Goal: Transaction & Acquisition: Purchase product/service

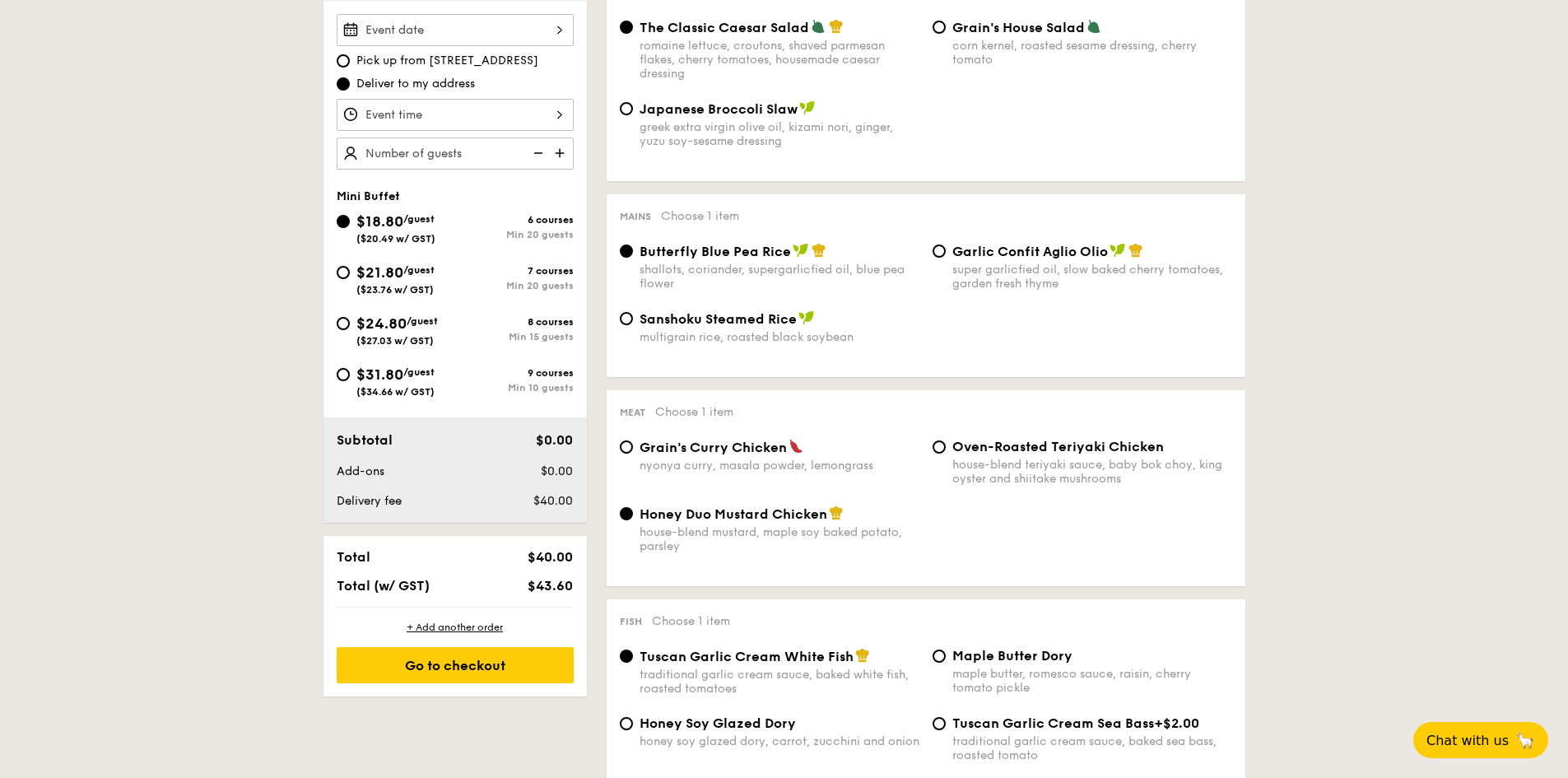
scroll to position [247, 0]
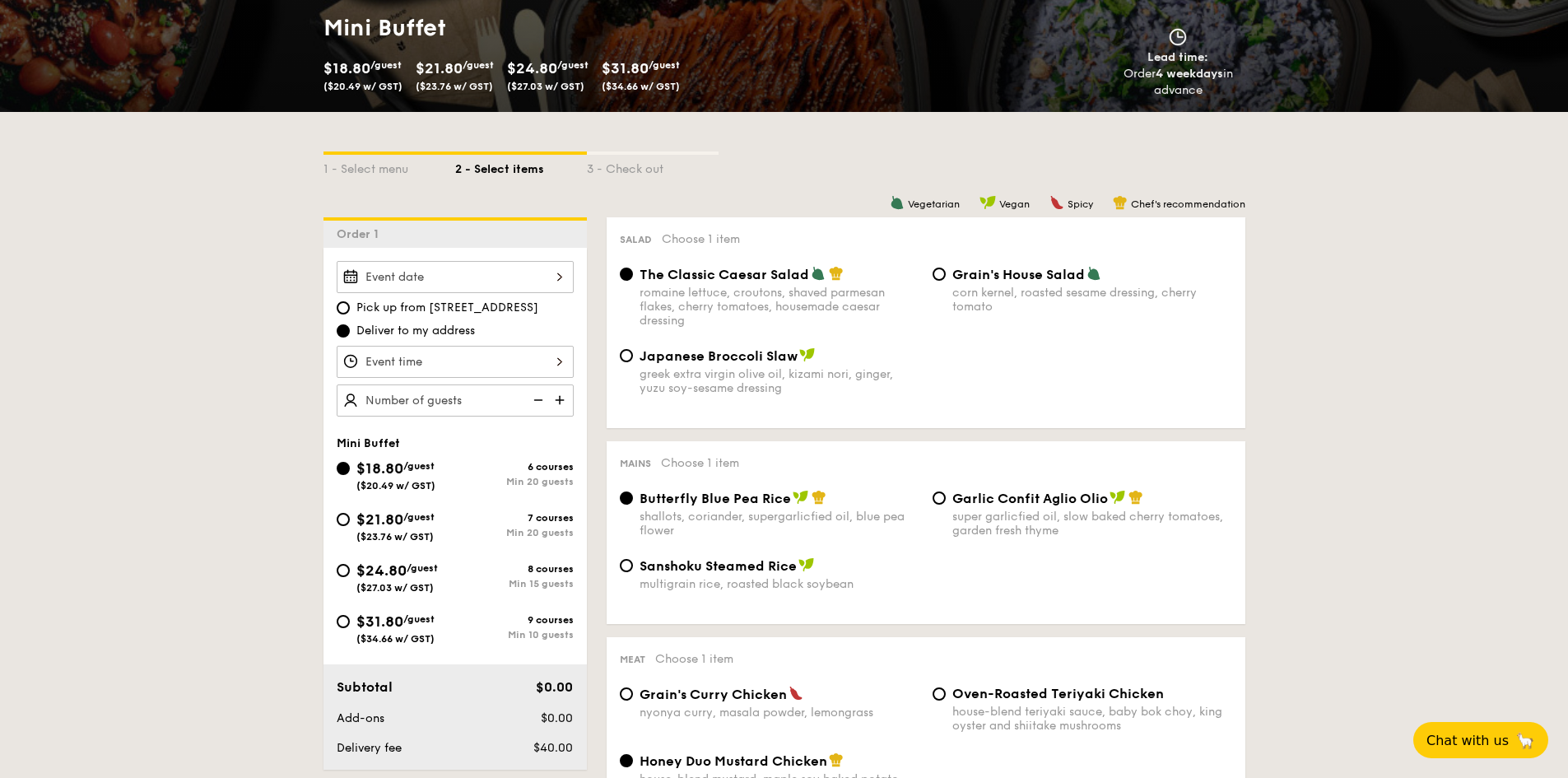
click at [631, 361] on div "Japanese Broccoli Slaw greek extra virgin olive oil, kizami [PERSON_NAME], yuzu…" at bounding box center [769, 371] width 313 height 47
click at [626, 359] on input "Japanese Broccoli Slaw greek extra virgin olive oil, kizami [PERSON_NAME], yuzu…" at bounding box center [626, 356] width 14 height 14
radio input "true"
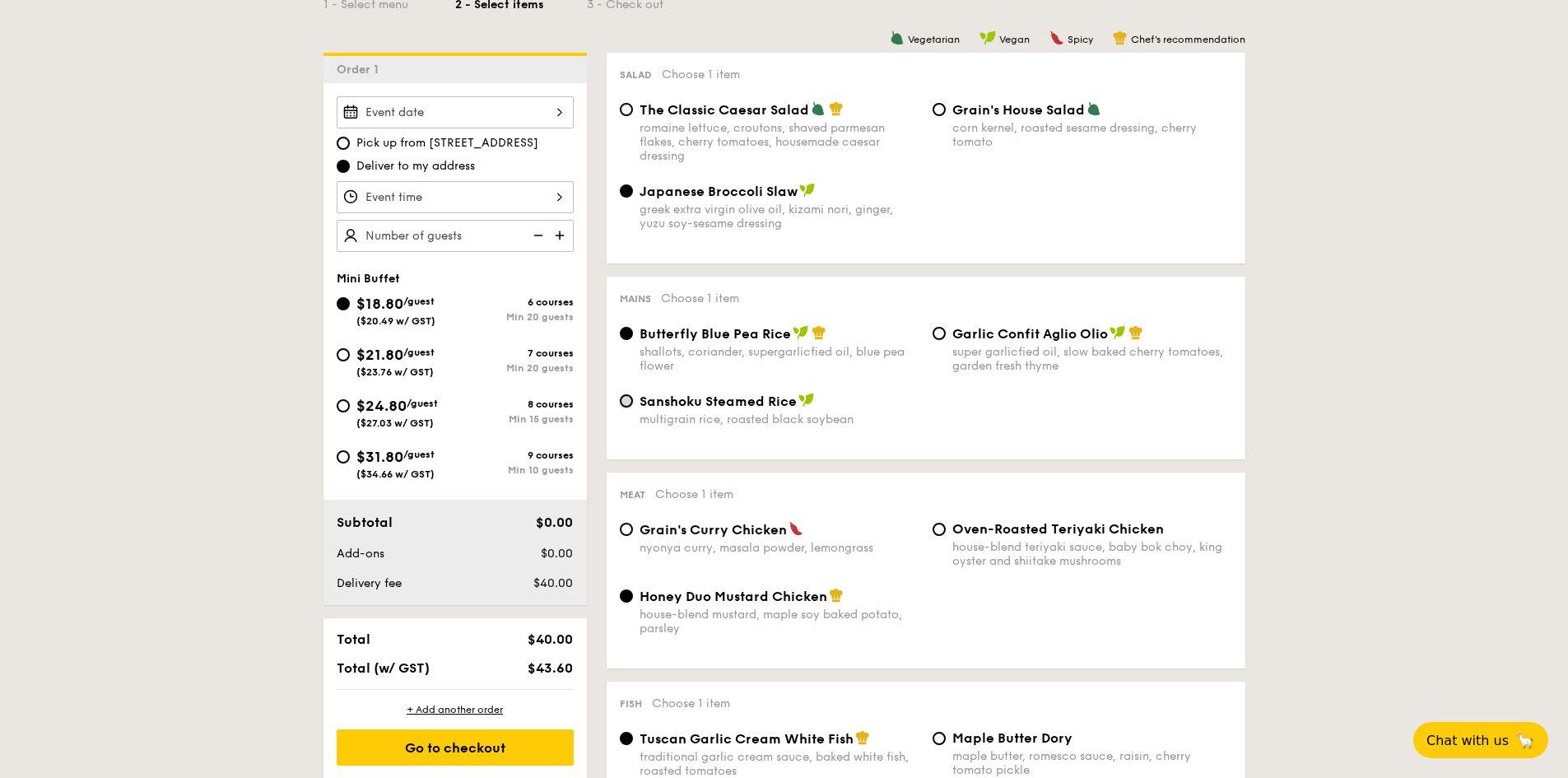
click at [627, 402] on input "Sanshoku Steamed Rice multigrain rice, roasted black soybean" at bounding box center [626, 401] width 14 height 14
radio input "true"
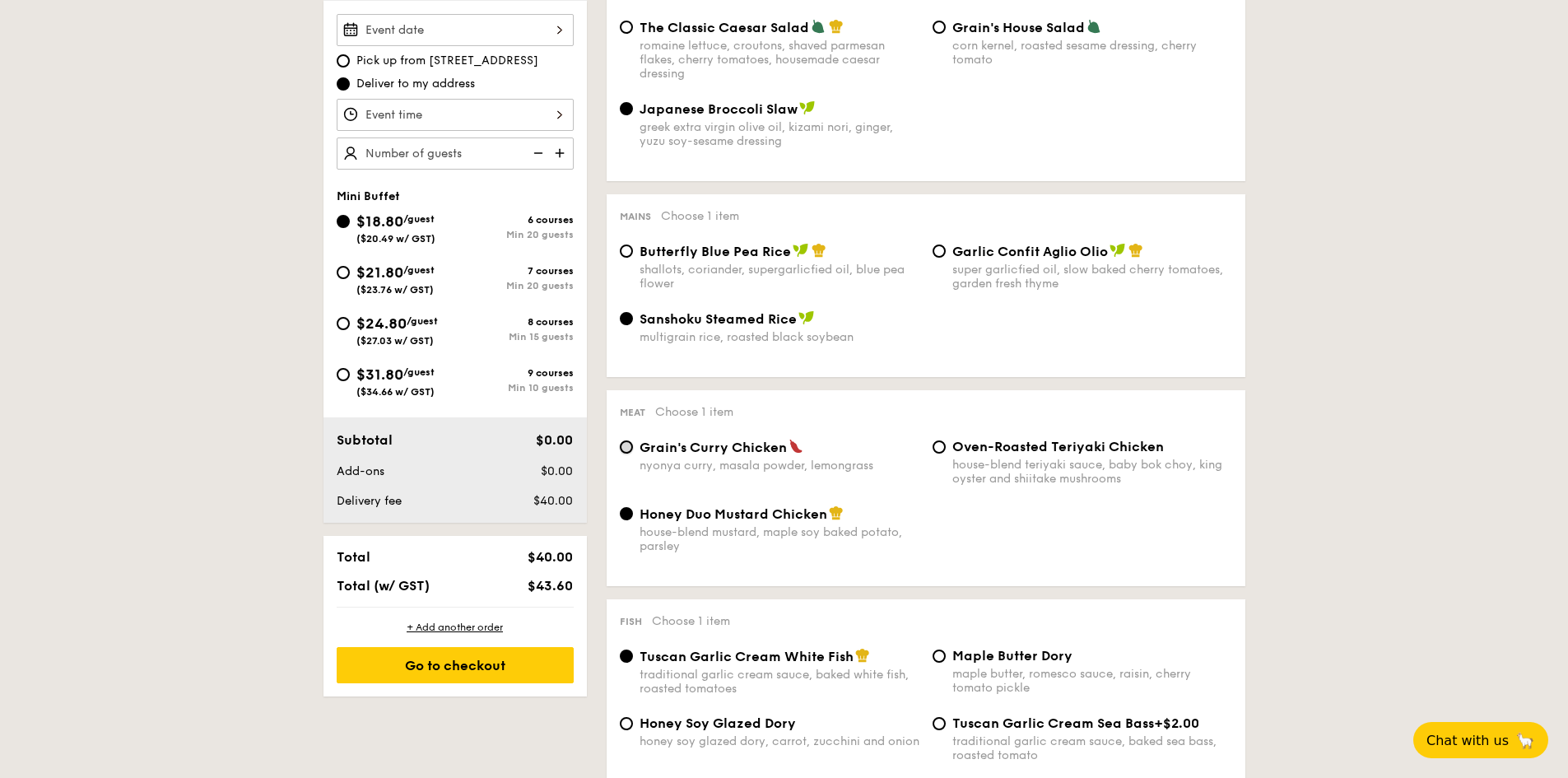
click at [623, 445] on input "Grain's Curry Chicken nyonya curry, masala powder, lemongrass" at bounding box center [626, 447] width 14 height 14
radio input "true"
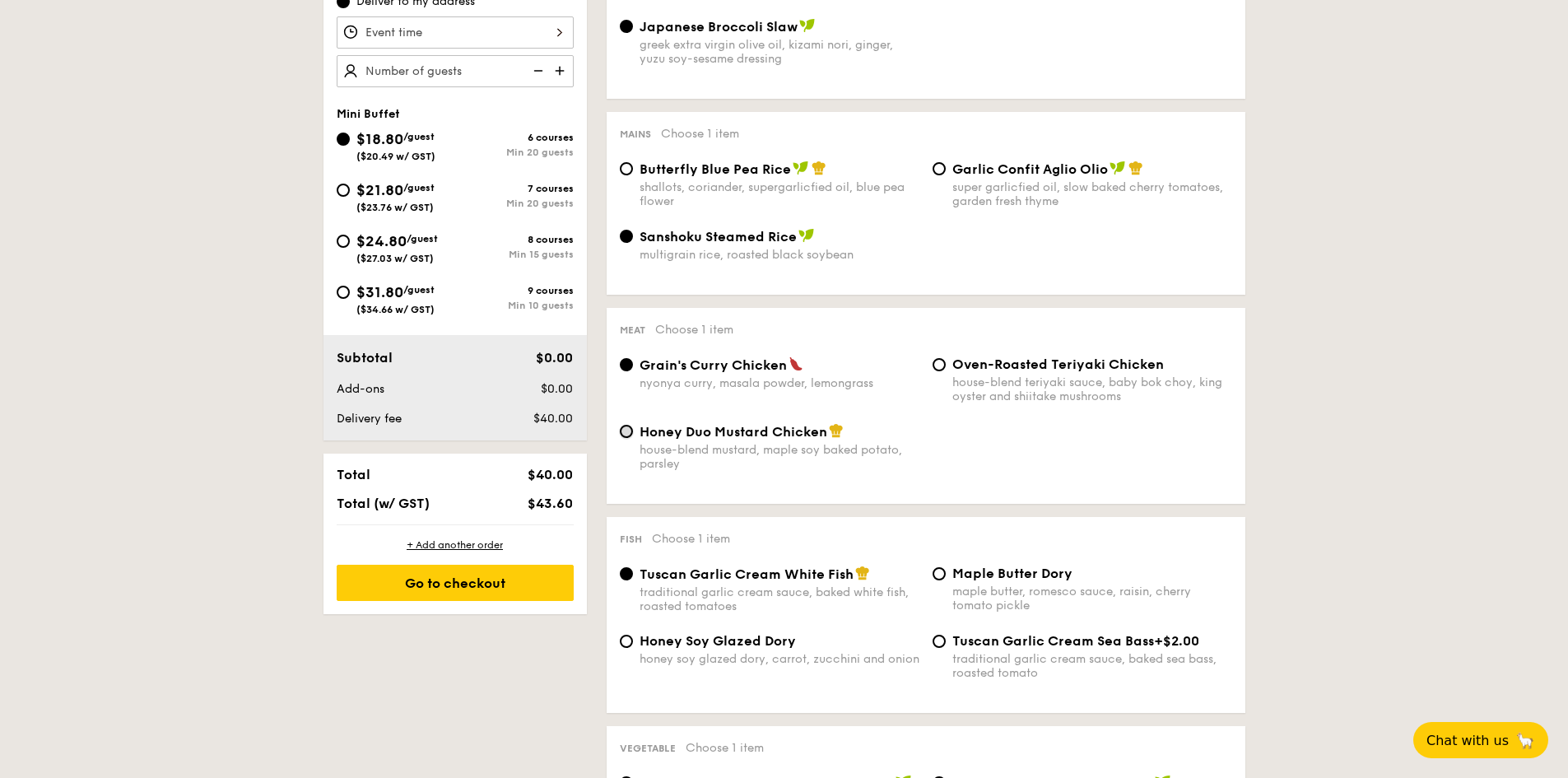
click at [625, 436] on input "Honey Duo Mustard Chicken house-blend mustard, maple soy baked potato, parsley" at bounding box center [626, 431] width 14 height 14
radio input "true"
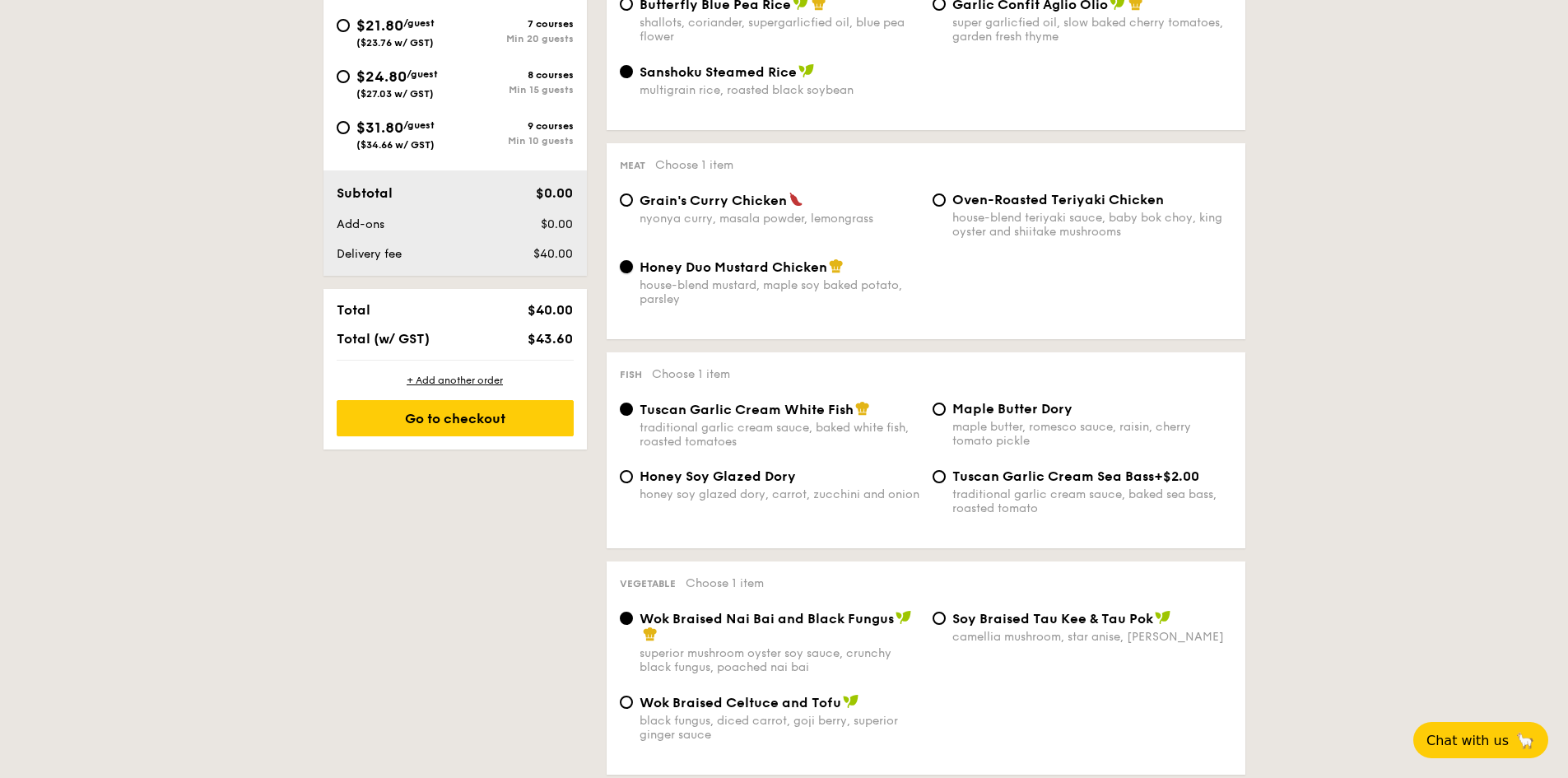
scroll to position [905, 0]
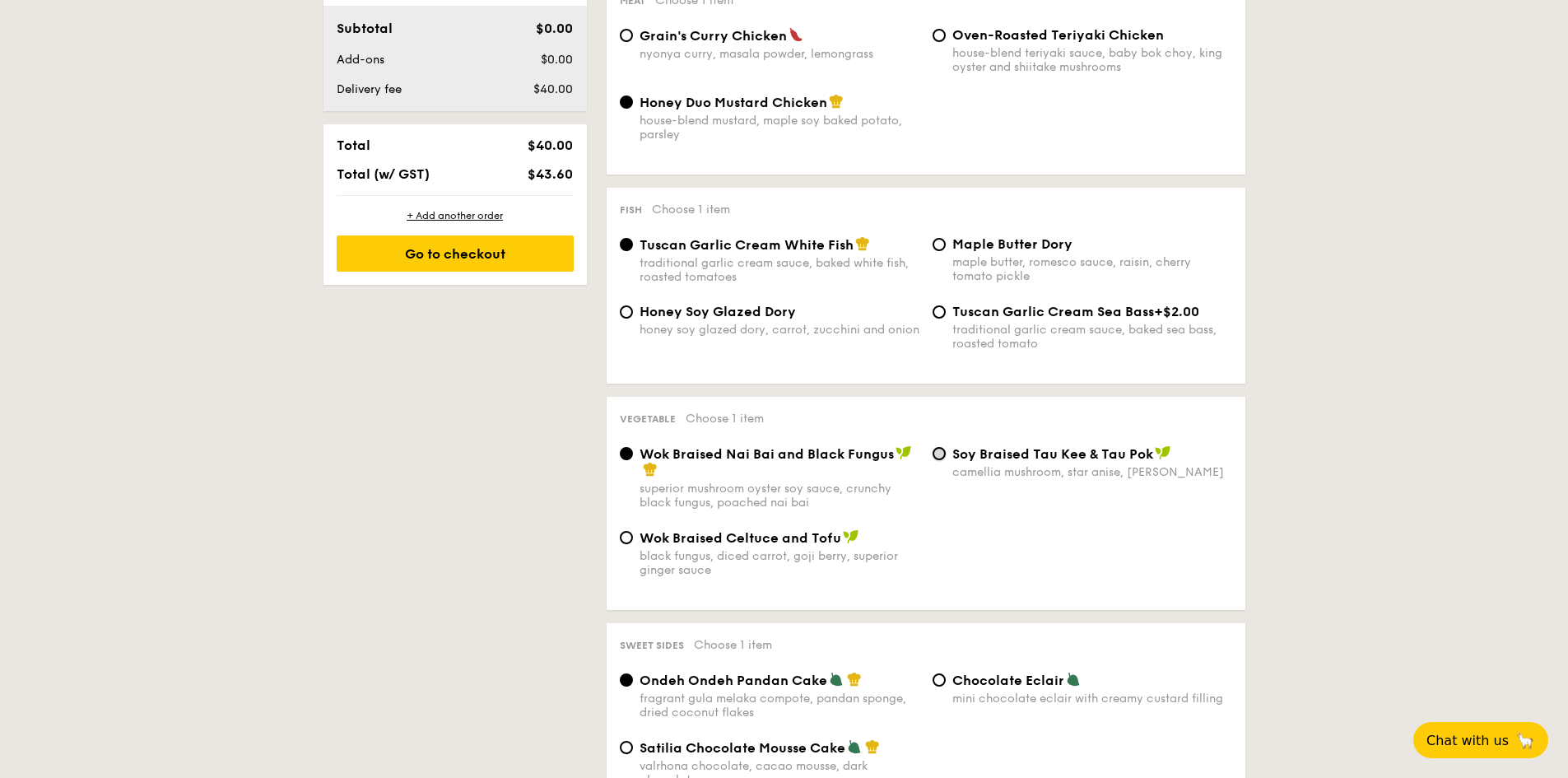
click at [940, 453] on input "⁠Soy Braised Tau Kee & Tau Pok camellia mushroom, star anise, goji [PERSON_NAME]" at bounding box center [939, 453] width 14 height 14
radio input "true"
click at [630, 540] on input "Wok Braised Celtuce and Tofu black fungus, diced carrot, goji [PERSON_NAME], su…" at bounding box center [626, 537] width 14 height 14
radio input "true"
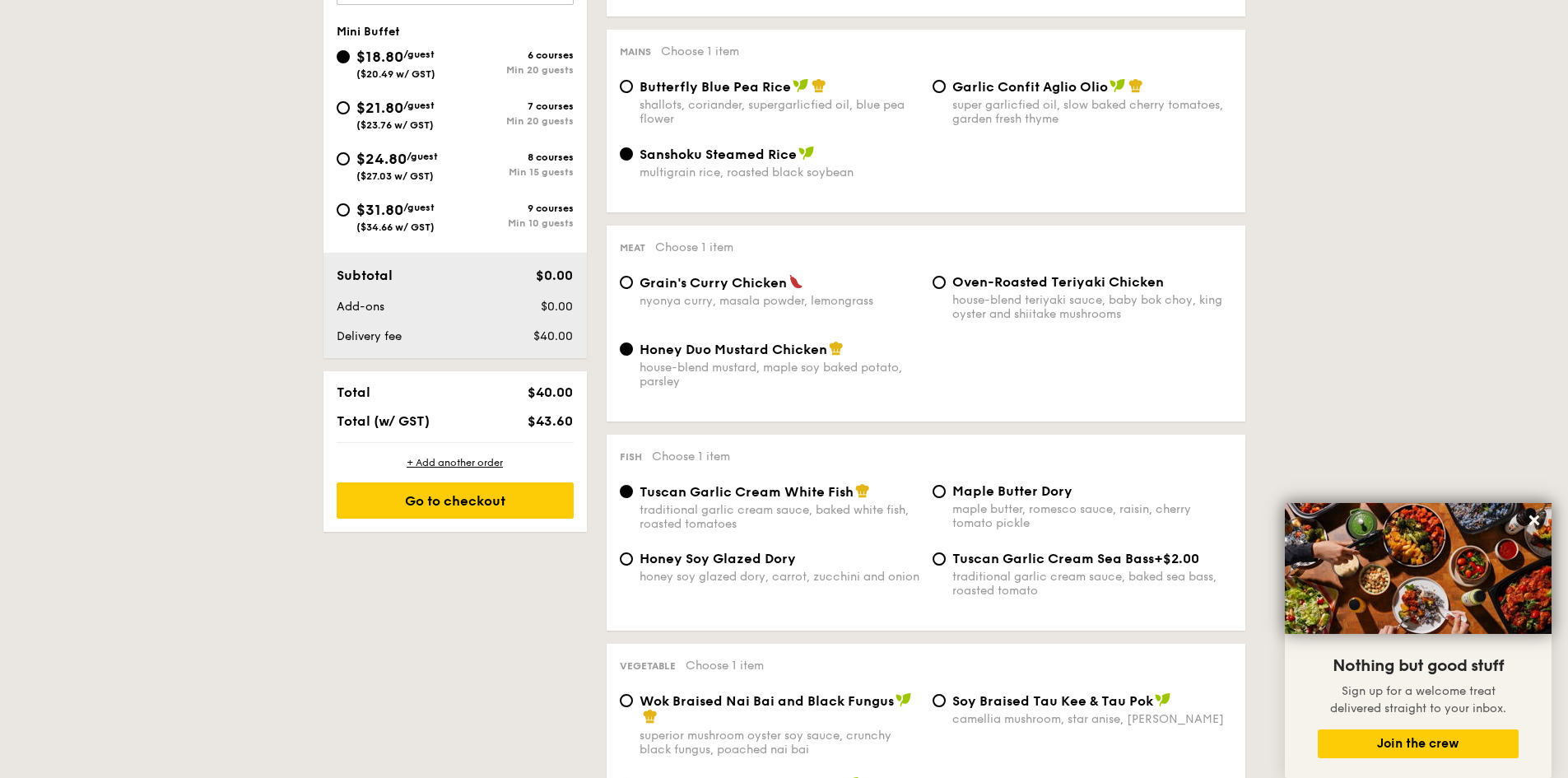
scroll to position [411, 0]
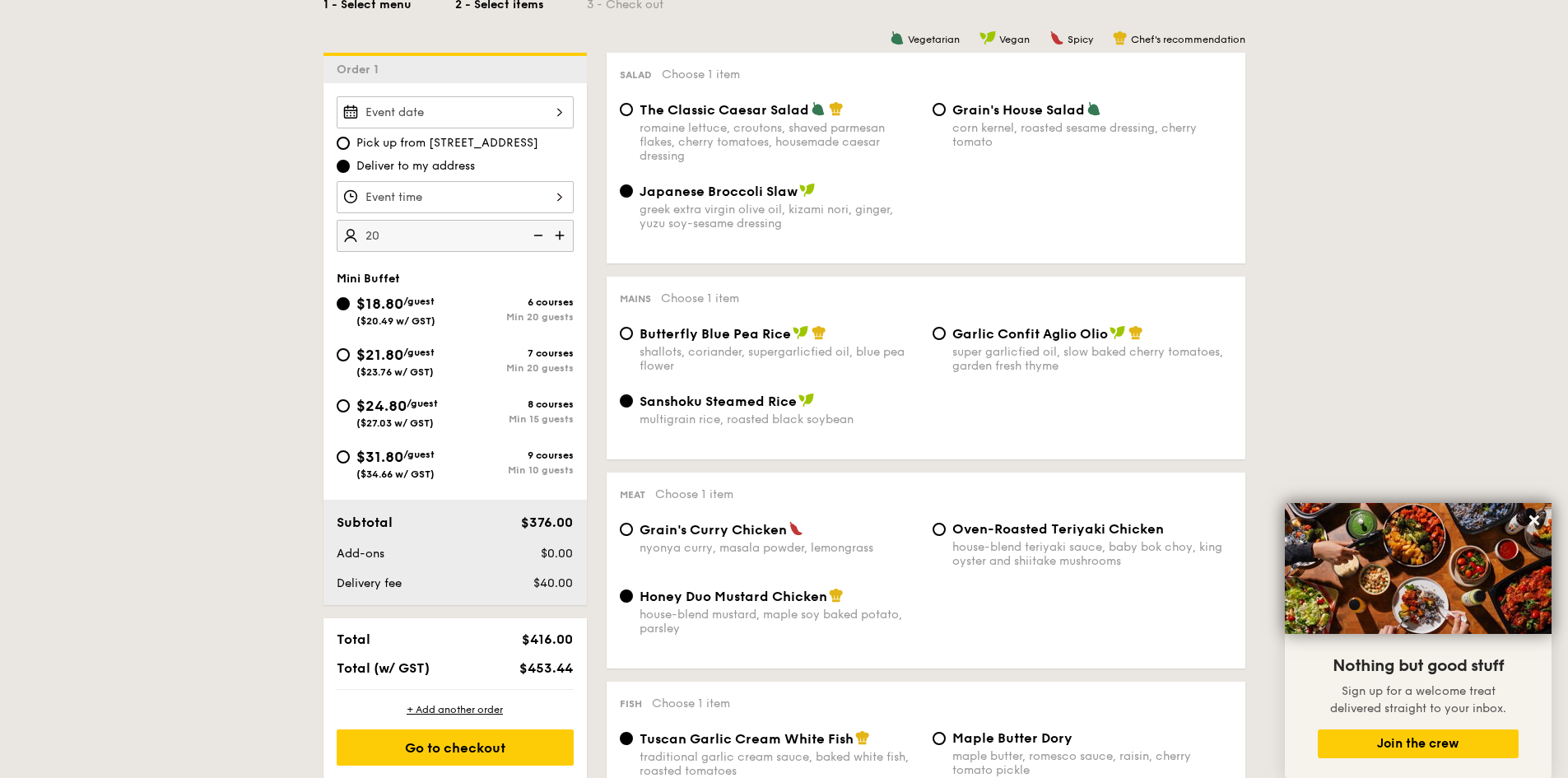
type input "20 guests"
